Goal: Information Seeking & Learning: Learn about a topic

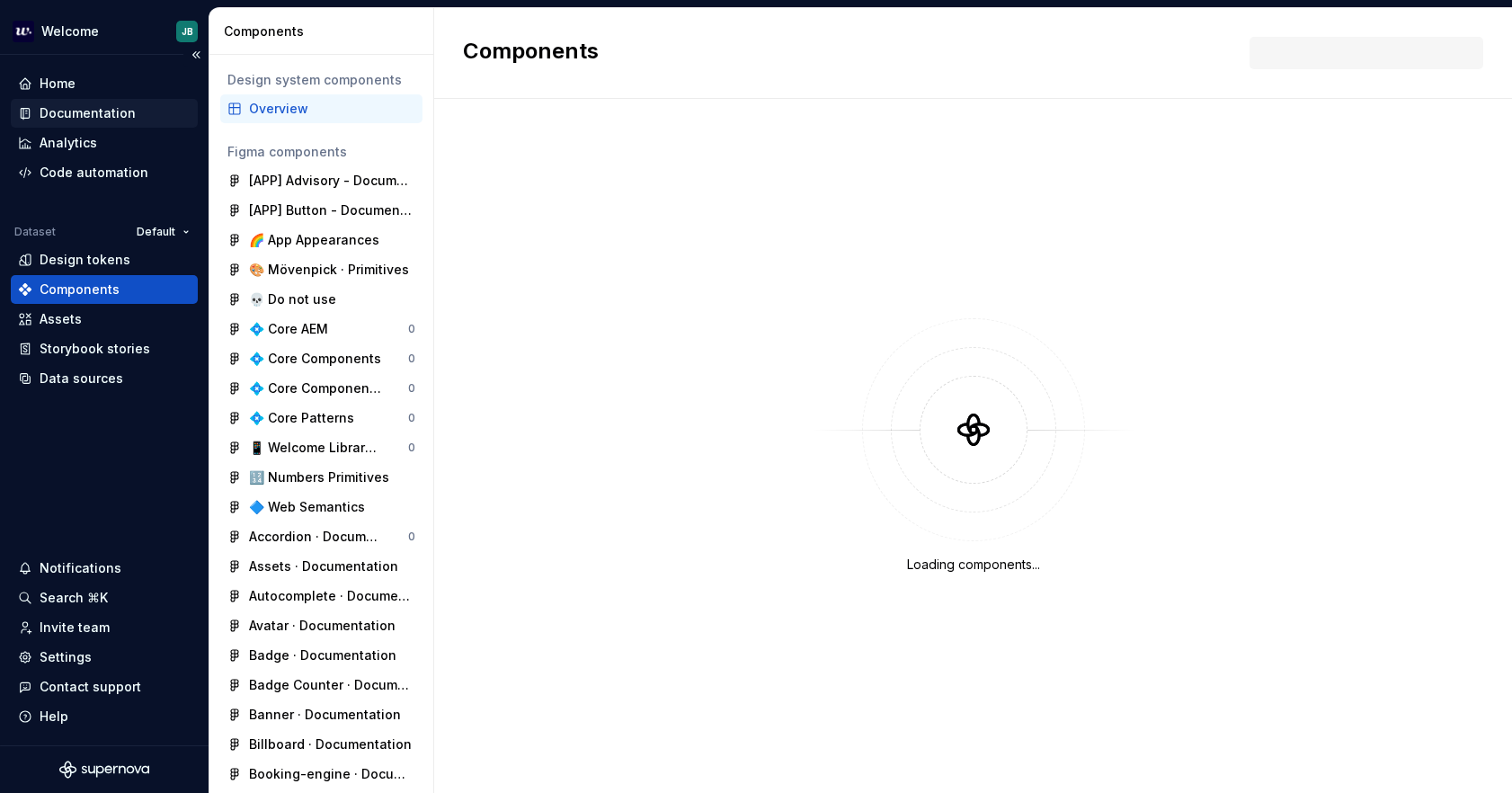
click at [105, 114] on div "Documentation" at bounding box center [87, 113] width 96 height 18
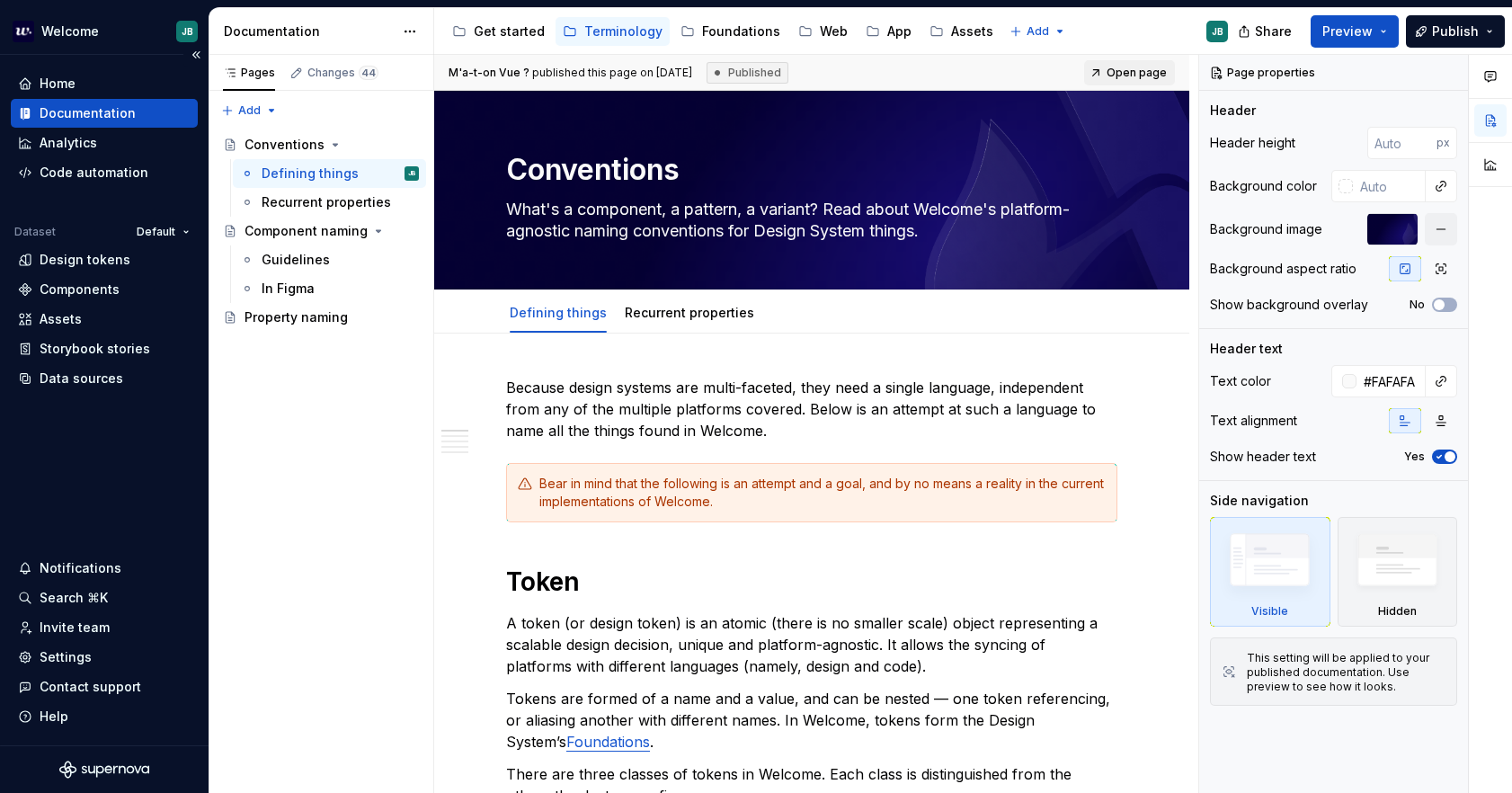
click at [119, 110] on div "Documentation" at bounding box center [87, 113] width 96 height 18
click at [724, 33] on div "Foundations" at bounding box center [741, 31] width 78 height 18
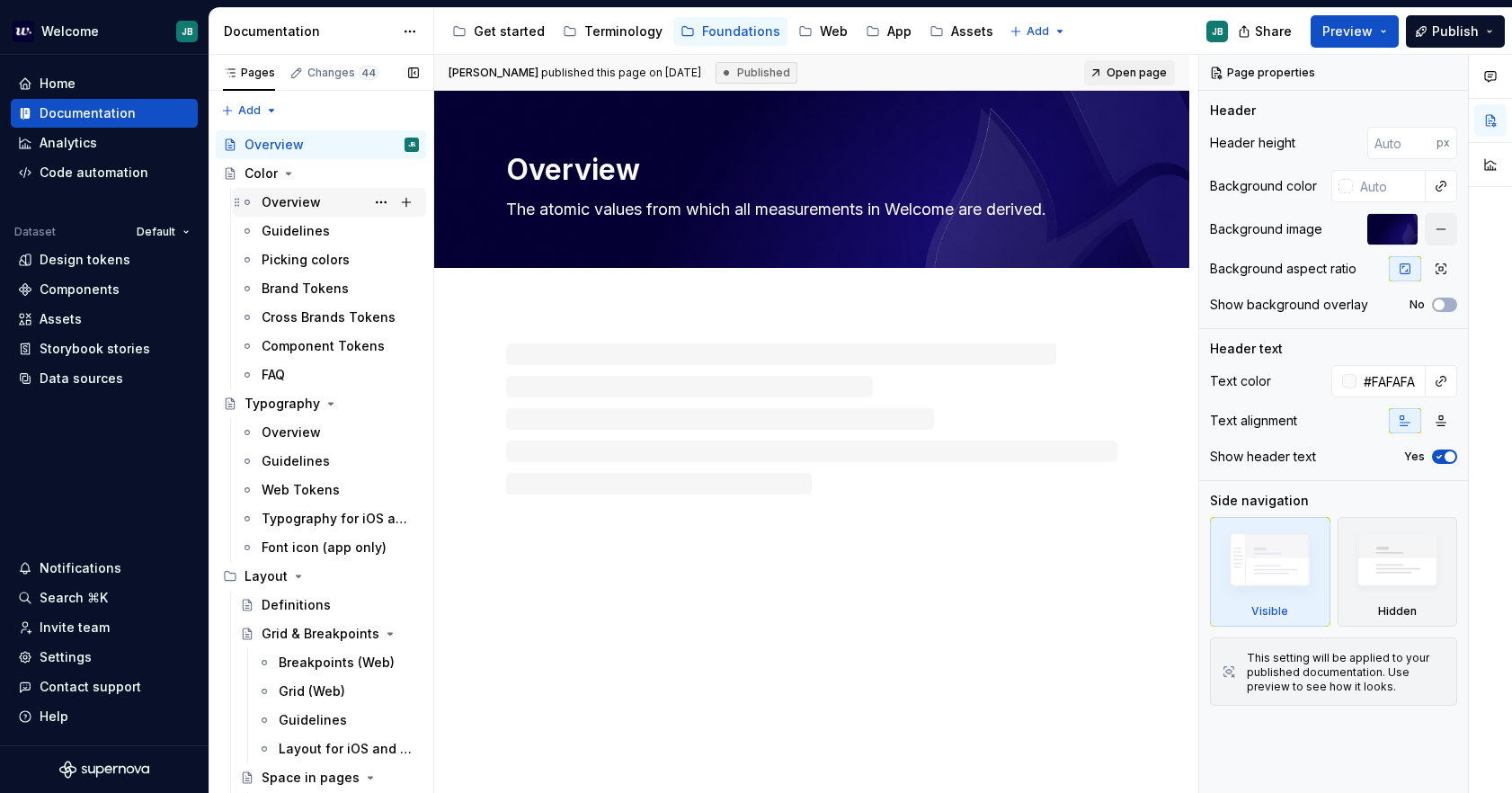
click at [314, 203] on div "Overview" at bounding box center [291, 202] width 60 height 18
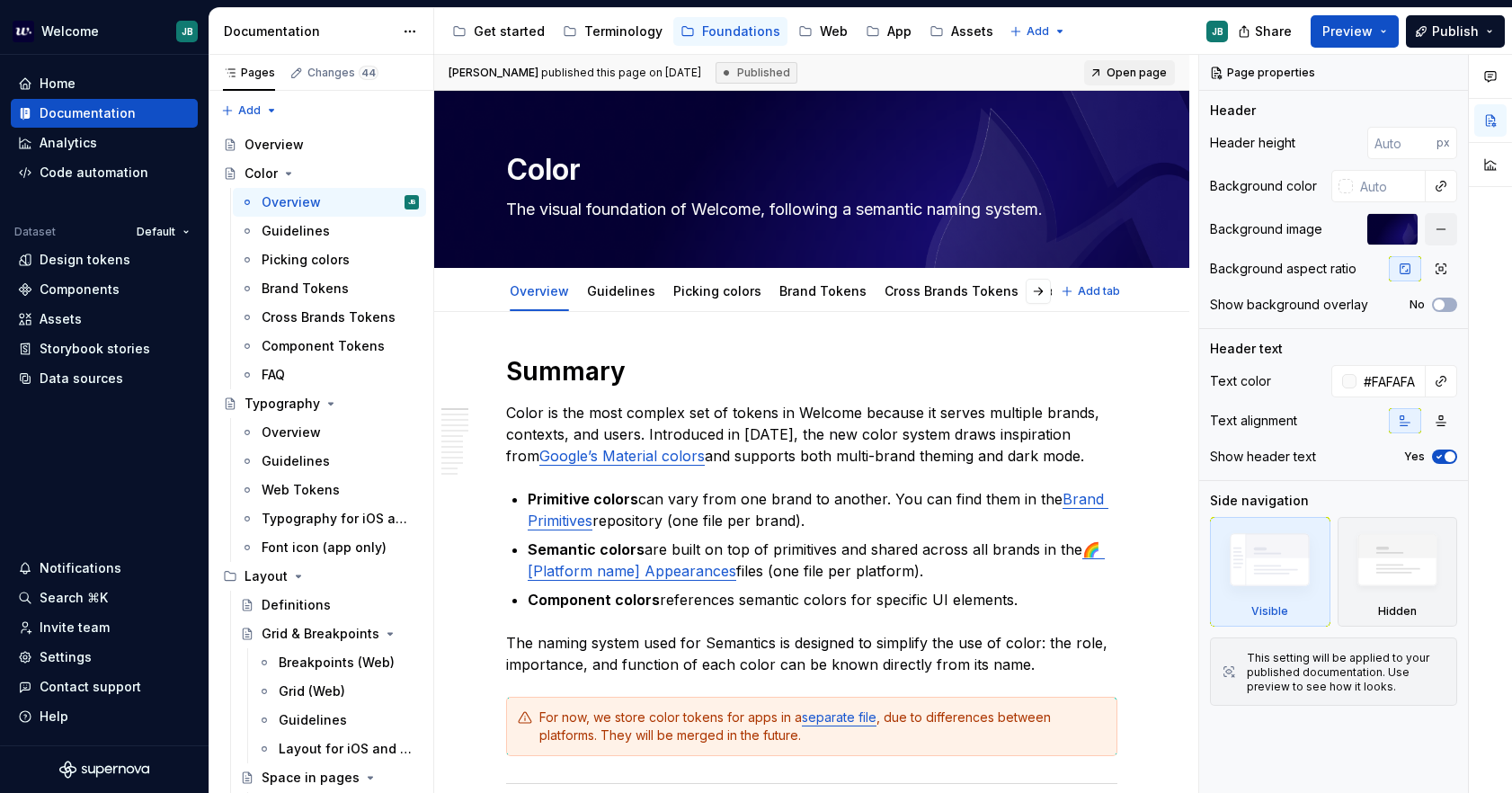
type textarea "*"
